Goal: Task Accomplishment & Management: Manage account settings

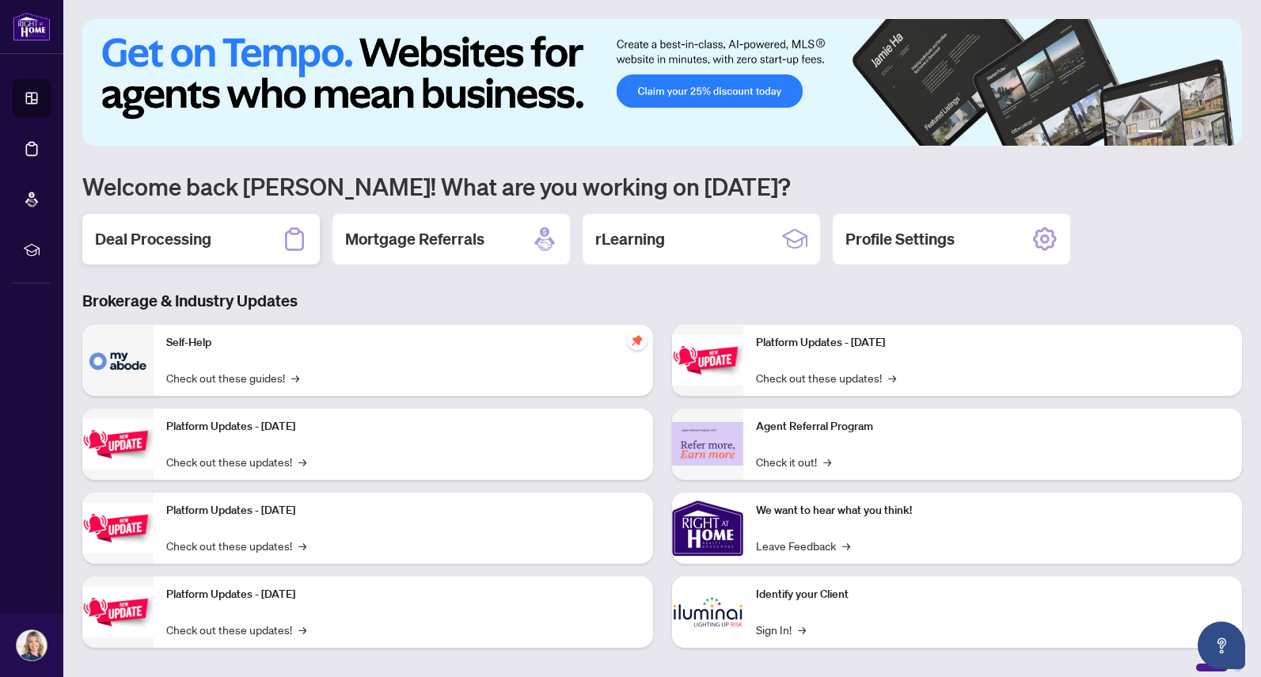
click at [143, 226] on div "Deal Processing" at bounding box center [201, 239] width 238 height 51
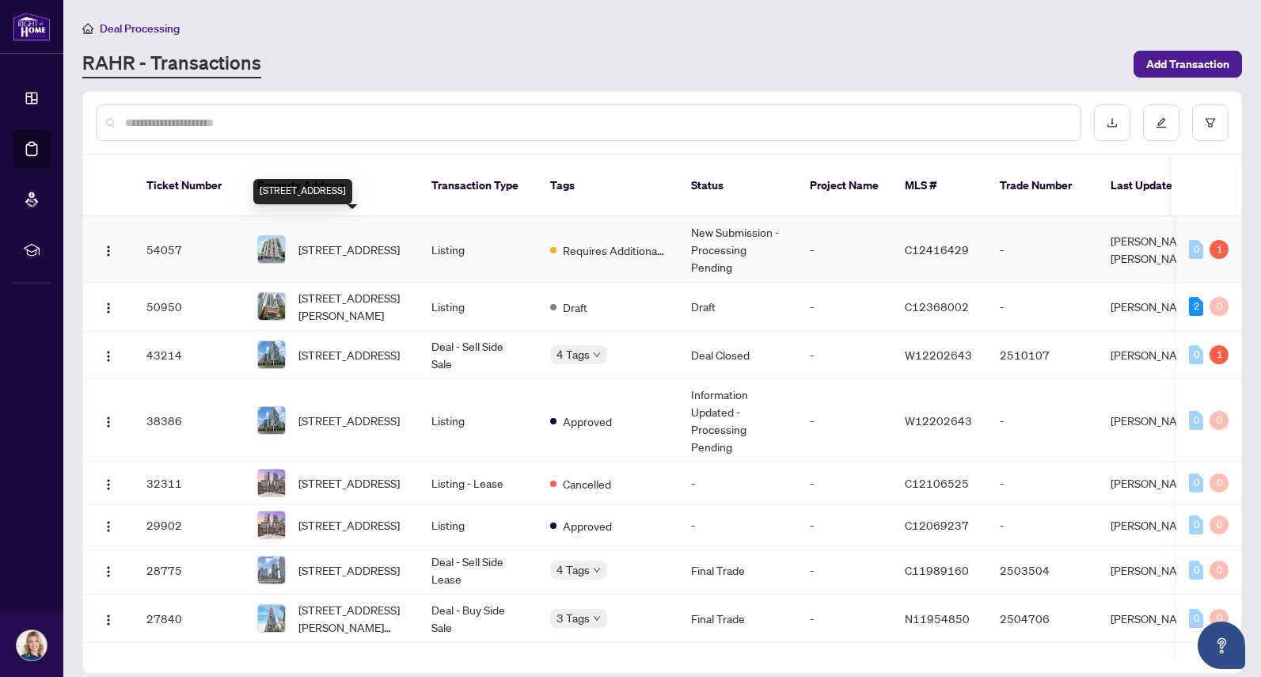
click at [348, 241] on span "[STREET_ADDRESS]" at bounding box center [349, 249] width 101 height 17
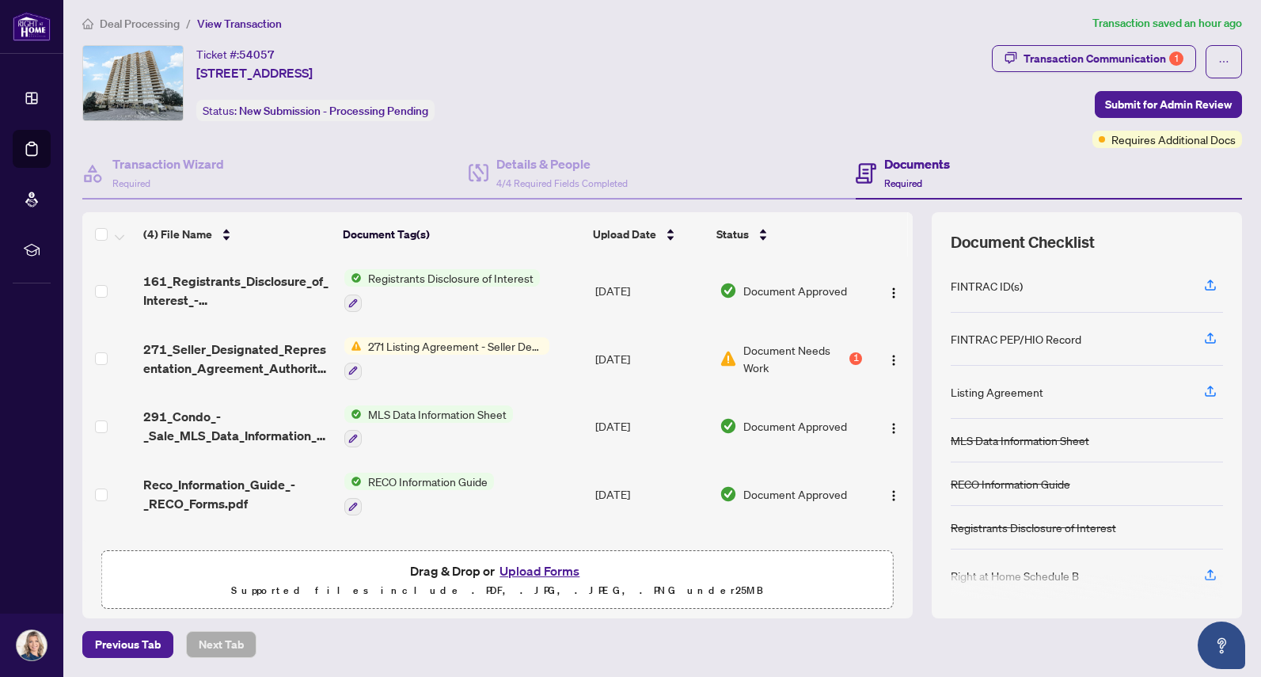
scroll to position [4, 0]
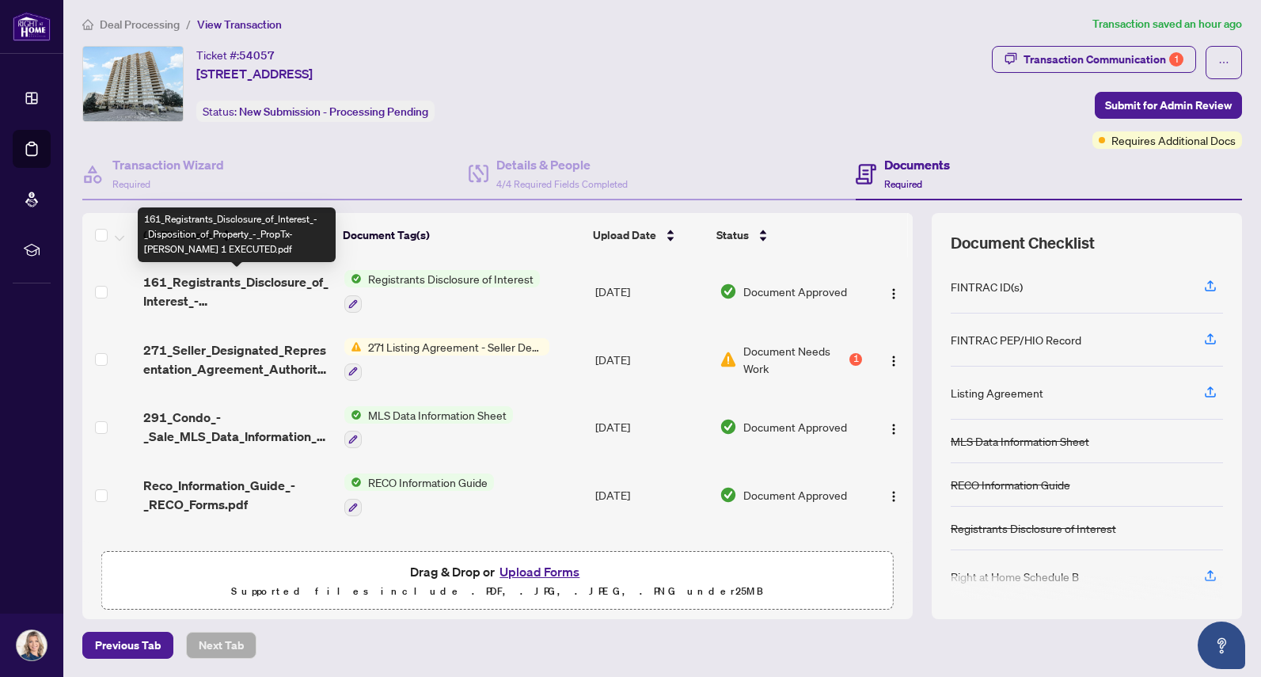
click at [289, 282] on span "161_Registrants_Disclosure_of_Interest_-_Disposition_of_Property_-_PropTx-[PERS…" at bounding box center [237, 291] width 188 height 38
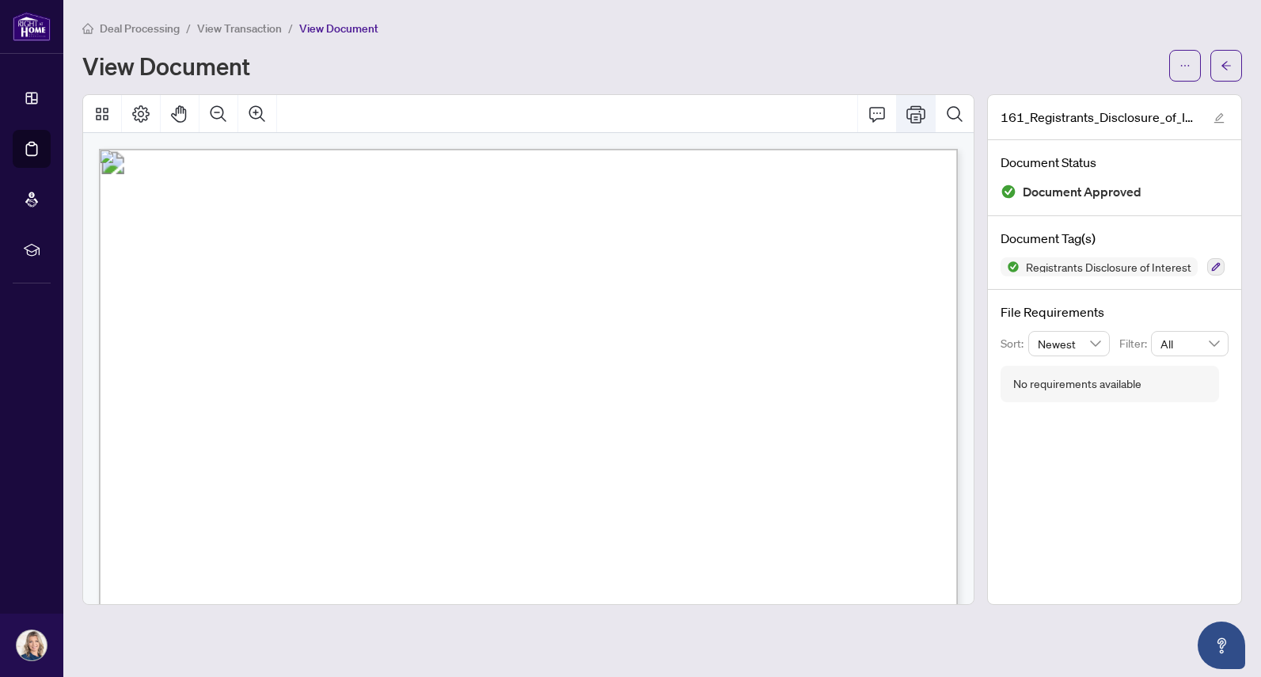
click at [908, 114] on icon "Print" at bounding box center [916, 114] width 19 height 19
click at [120, 29] on span "Deal Processing" at bounding box center [140, 28] width 80 height 14
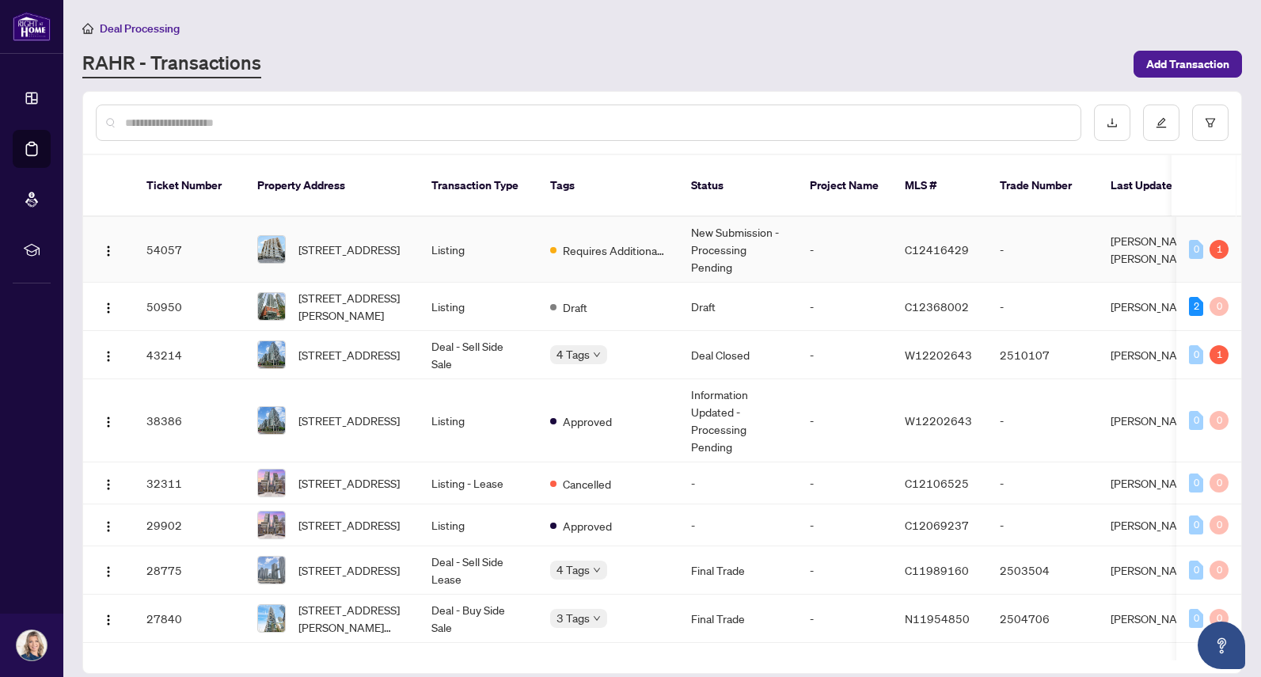
click at [322, 241] on span "[STREET_ADDRESS]" at bounding box center [349, 249] width 101 height 17
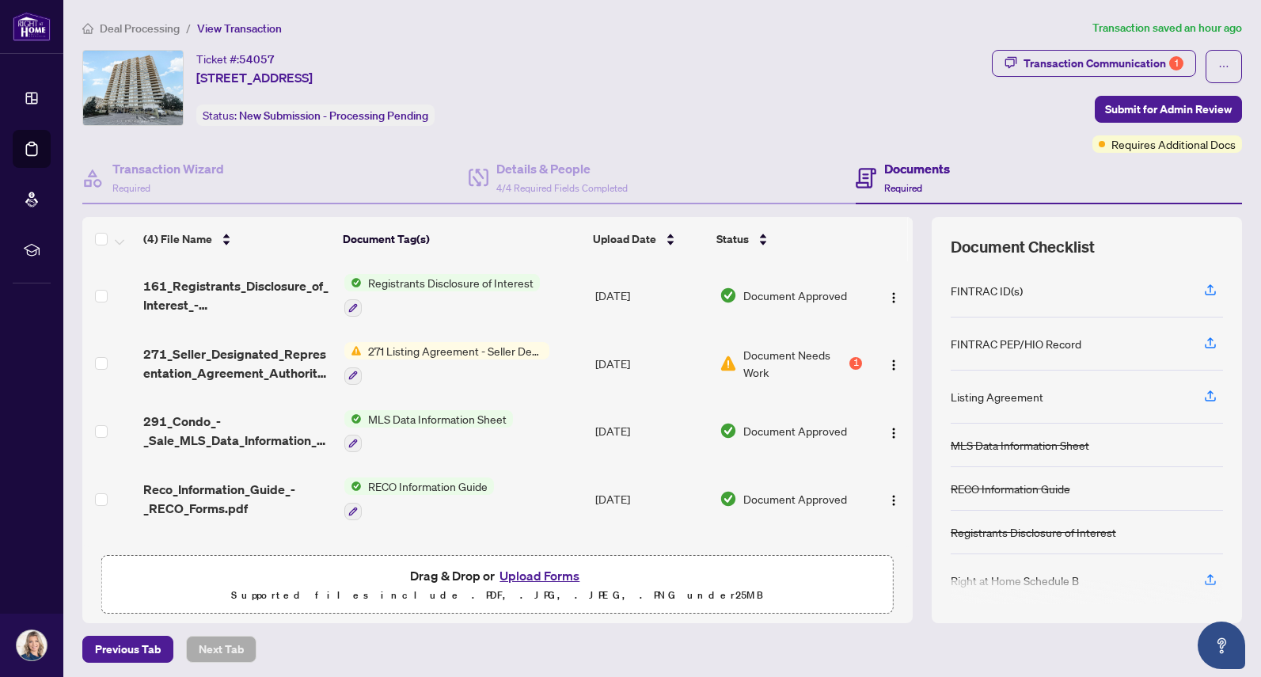
click at [560, 574] on button "Upload Forms" at bounding box center [539, 575] width 89 height 21
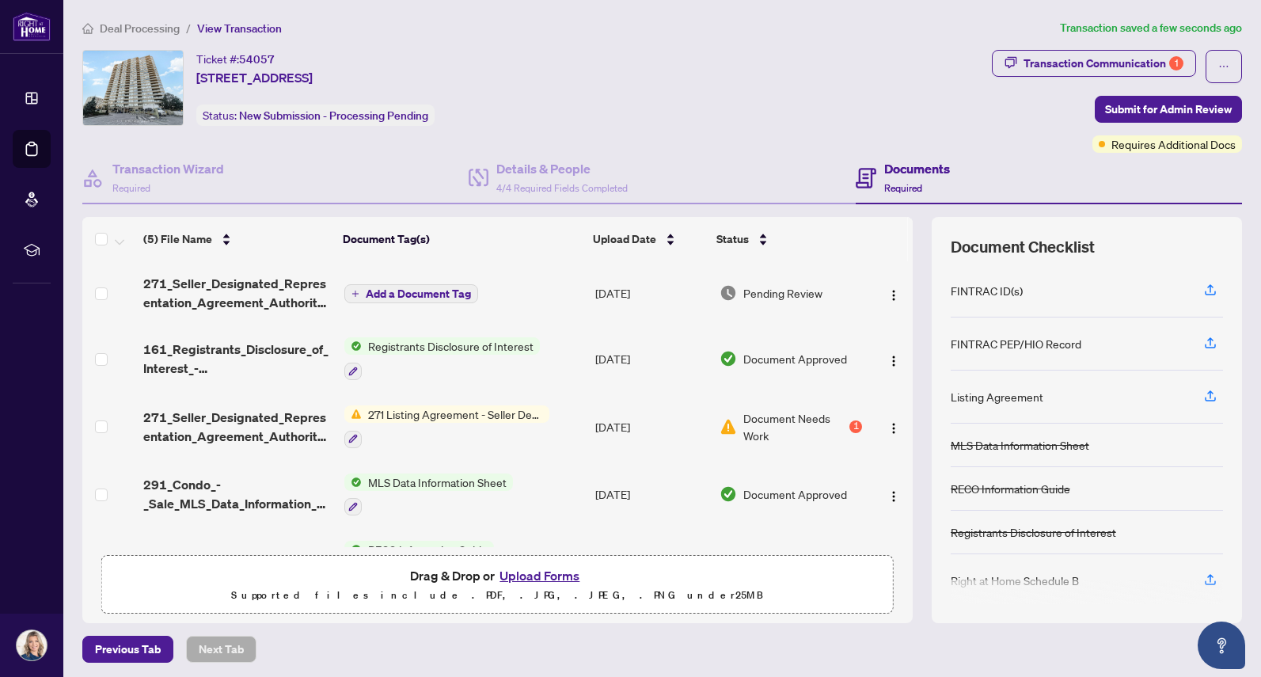
click at [429, 291] on span "Add a Document Tag" at bounding box center [418, 293] width 105 height 11
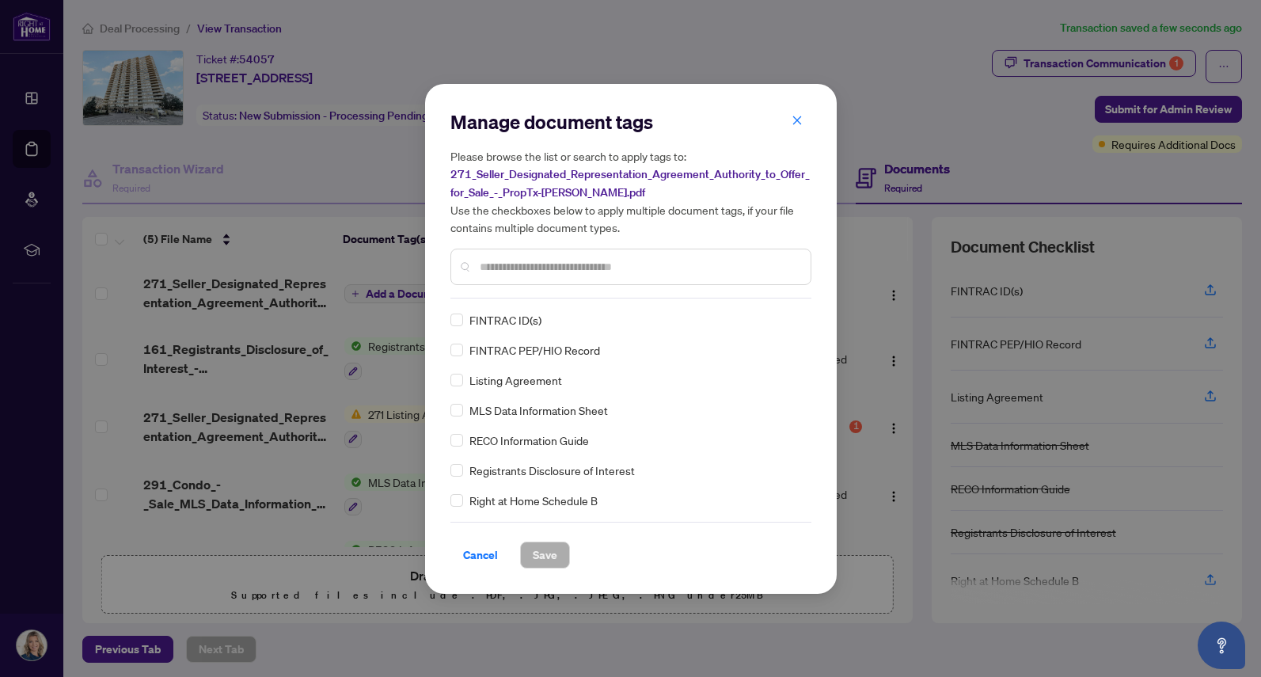
click at [501, 277] on div at bounding box center [631, 267] width 361 height 36
click at [505, 267] on input "text" at bounding box center [639, 266] width 318 height 17
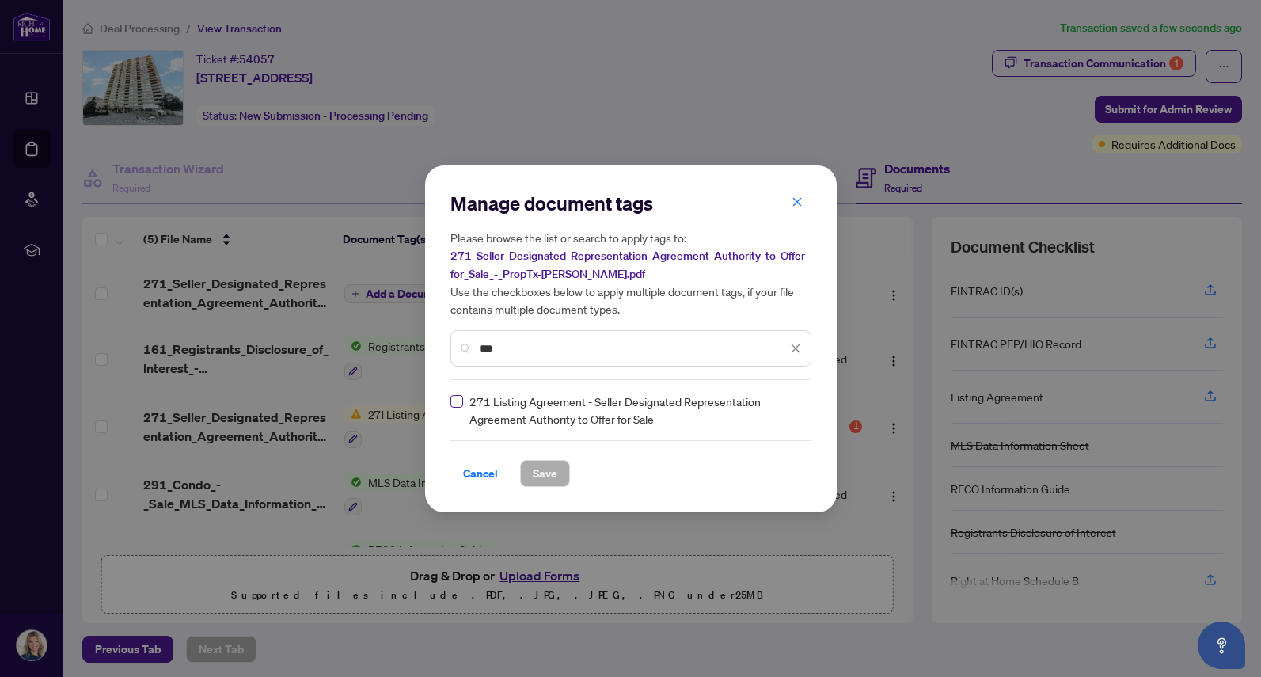
type input "***"
click at [549, 475] on span "Save" at bounding box center [545, 473] width 25 height 25
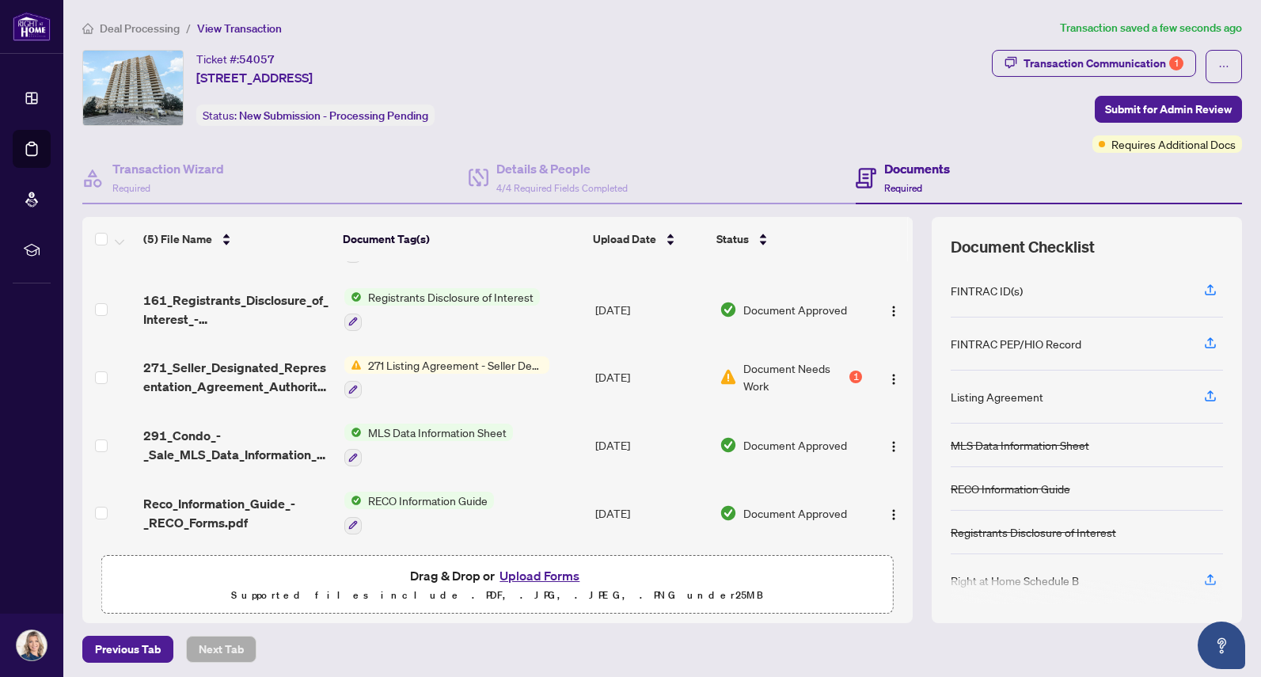
scroll to position [60, 0]
